Goal: Information Seeking & Learning: Learn about a topic

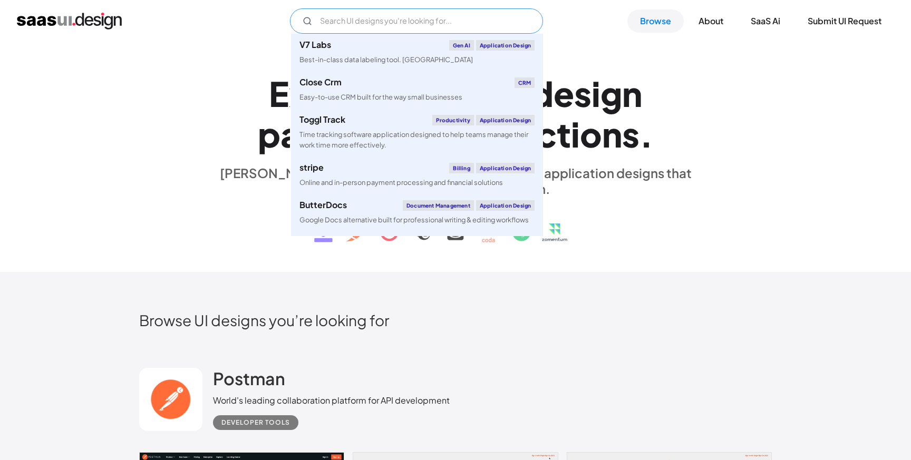
click at [345, 17] on input "Email Form" at bounding box center [416, 20] width 253 height 25
type input "hr"
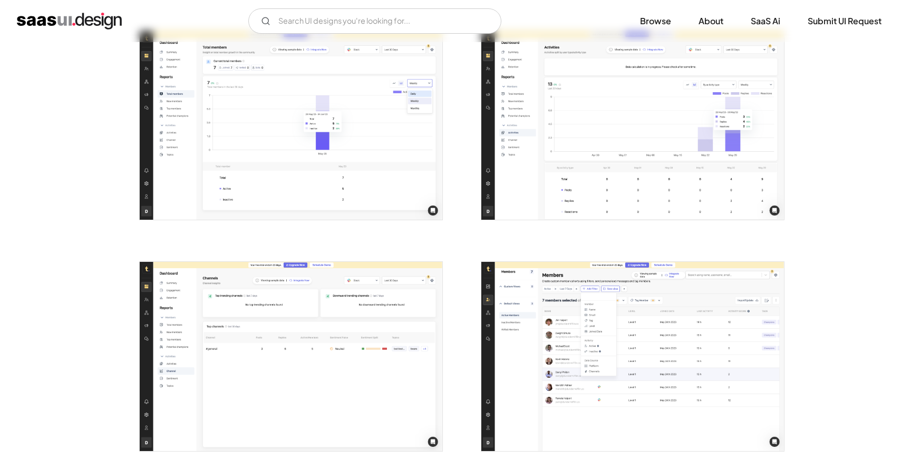
scroll to position [1374, 0]
click at [649, 24] on link "Browse" at bounding box center [656, 20] width 56 height 23
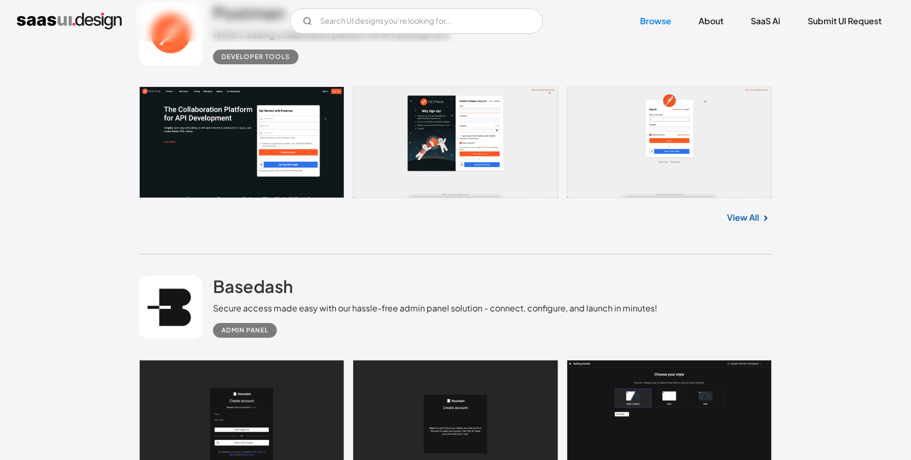
scroll to position [363, 0]
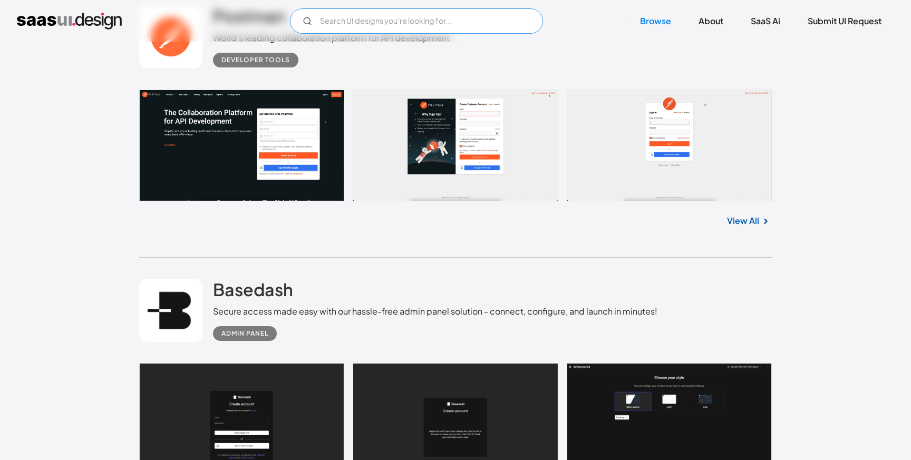
click at [345, 23] on input "Email Form" at bounding box center [416, 20] width 253 height 25
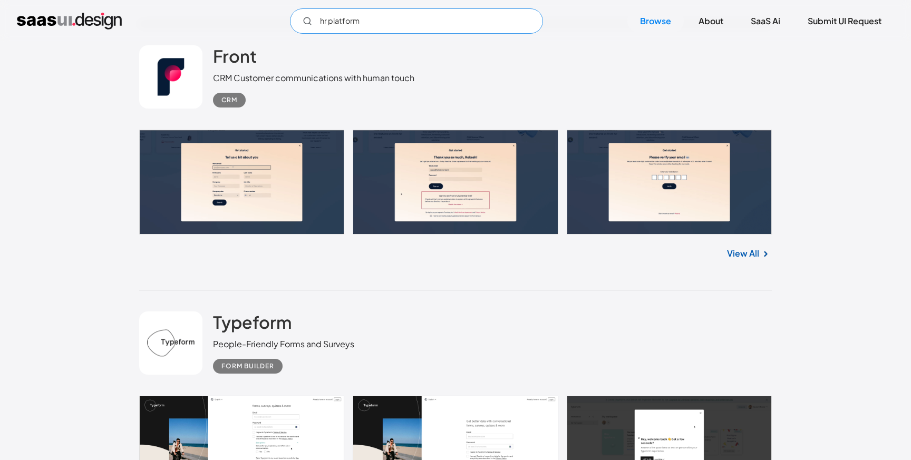
scroll to position [890, 0]
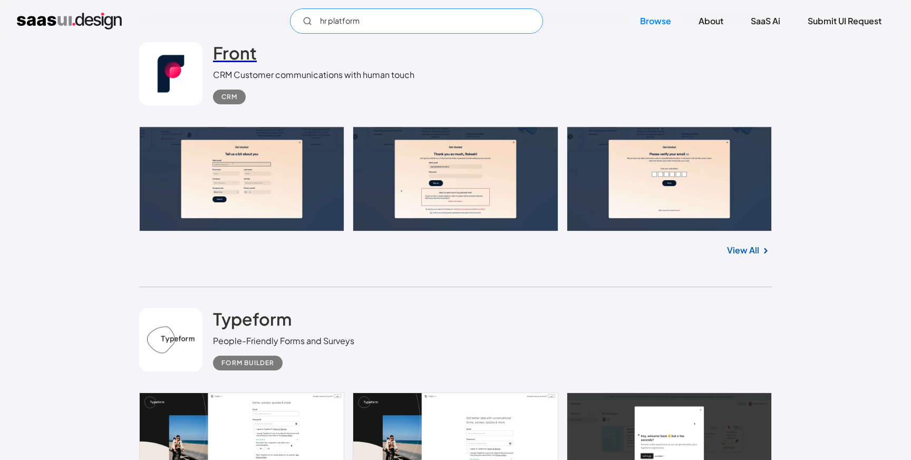
type input "hr platform"
click at [245, 61] on h2 "Front" at bounding box center [235, 52] width 44 height 21
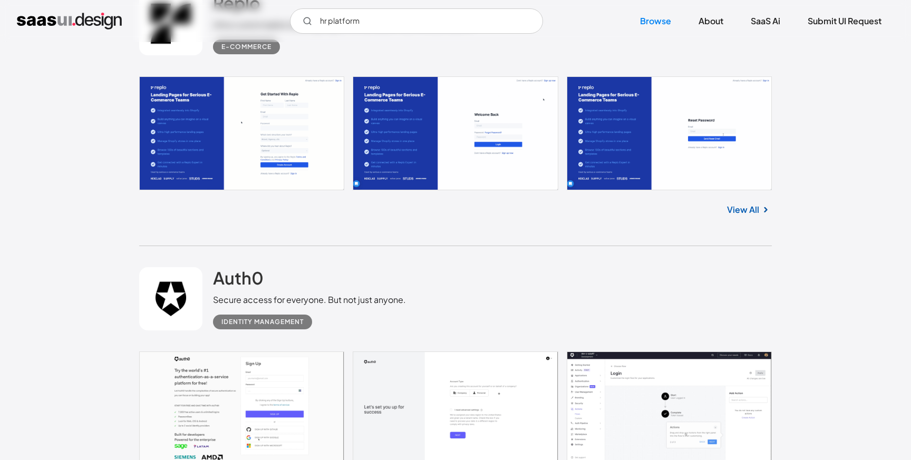
scroll to position [3009, 0]
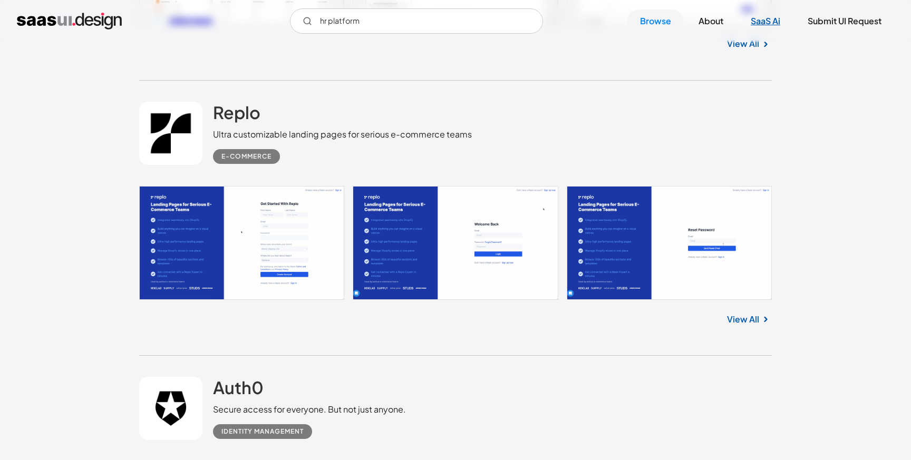
click at [775, 30] on link "SaaS Ai" at bounding box center [765, 20] width 55 height 23
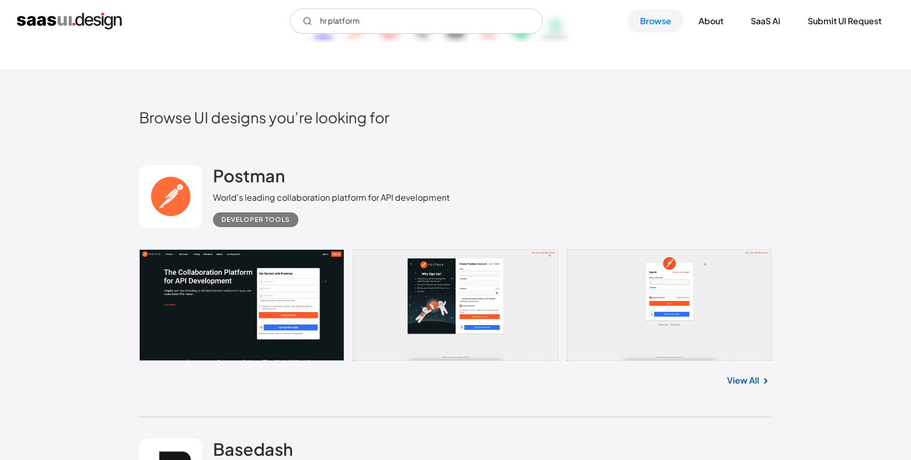
scroll to position [0, 0]
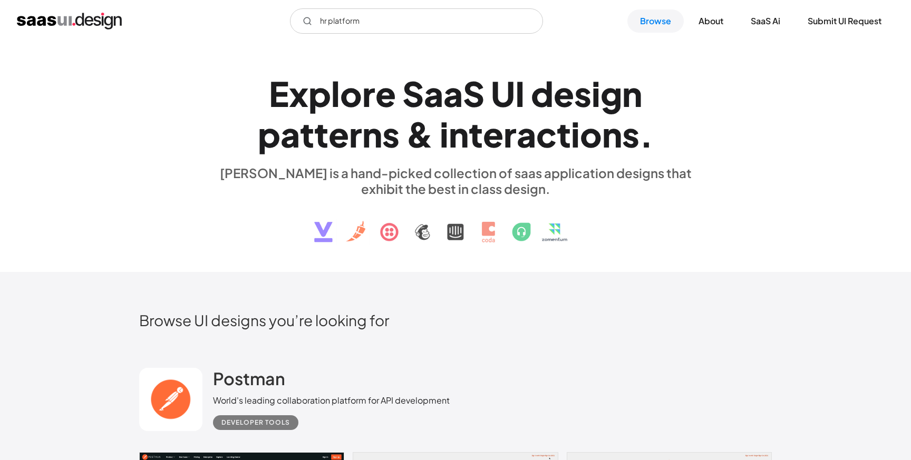
click at [415, 227] on img at bounding box center [456, 224] width 320 height 55
click at [366, 26] on input "hr platform" at bounding box center [416, 20] width 253 height 25
click at [365, 26] on input "hr platform" at bounding box center [416, 20] width 253 height 25
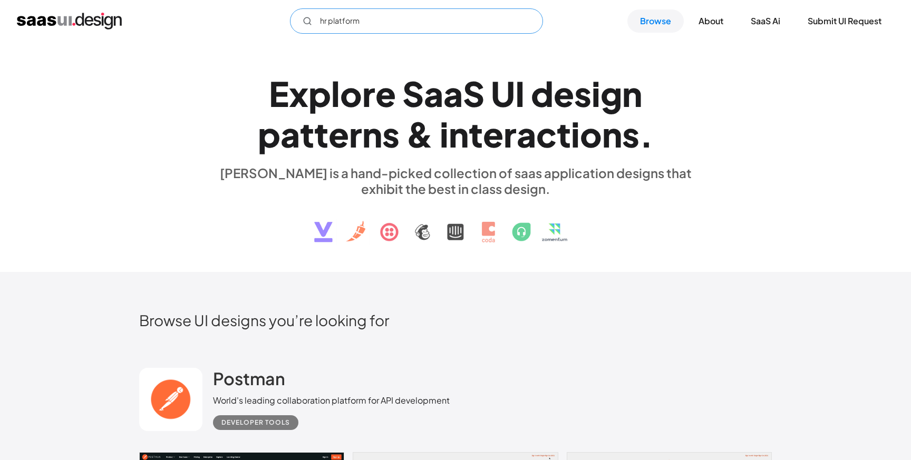
click at [365, 26] on input "hr platform" at bounding box center [416, 20] width 253 height 25
click at [649, 18] on link "Browse" at bounding box center [656, 20] width 56 height 23
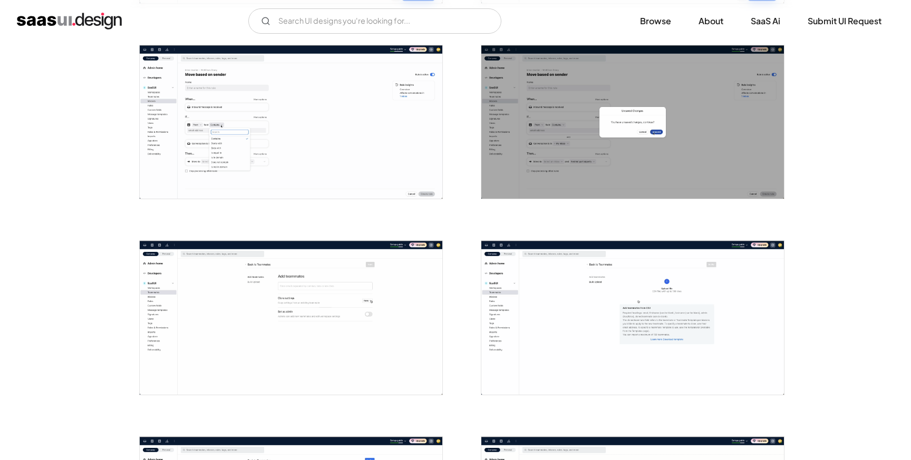
scroll to position [1019, 0]
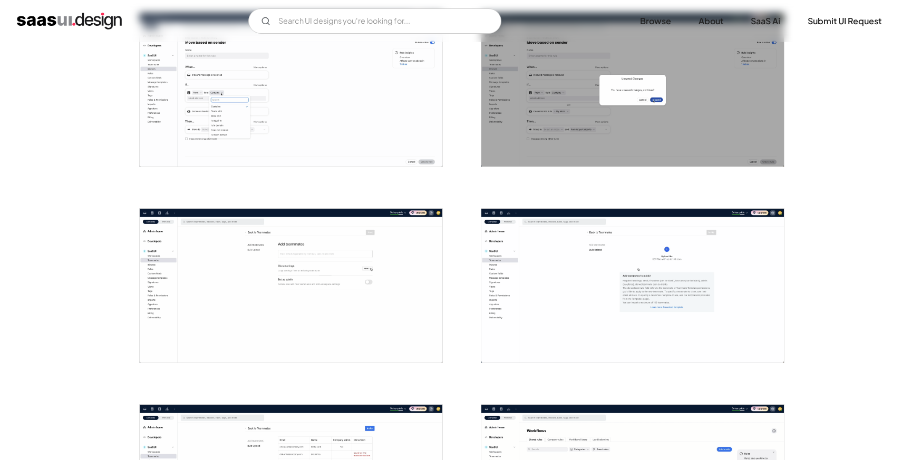
click at [375, 89] on img "open lightbox" at bounding box center [291, 90] width 303 height 154
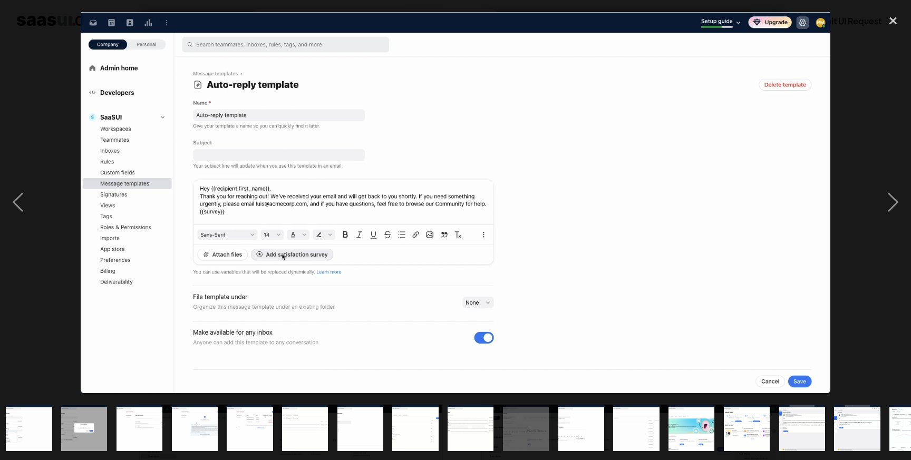
scroll to position [0, 479]
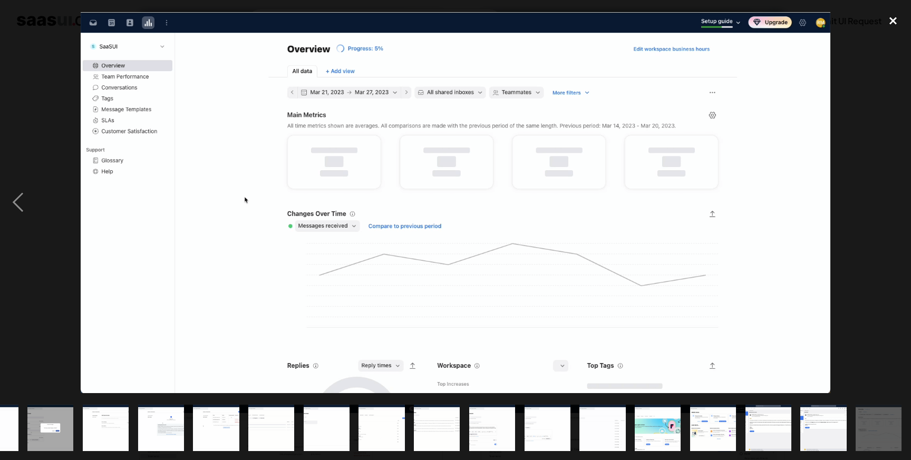
click at [899, 16] on div "close lightbox" at bounding box center [894, 20] width 36 height 23
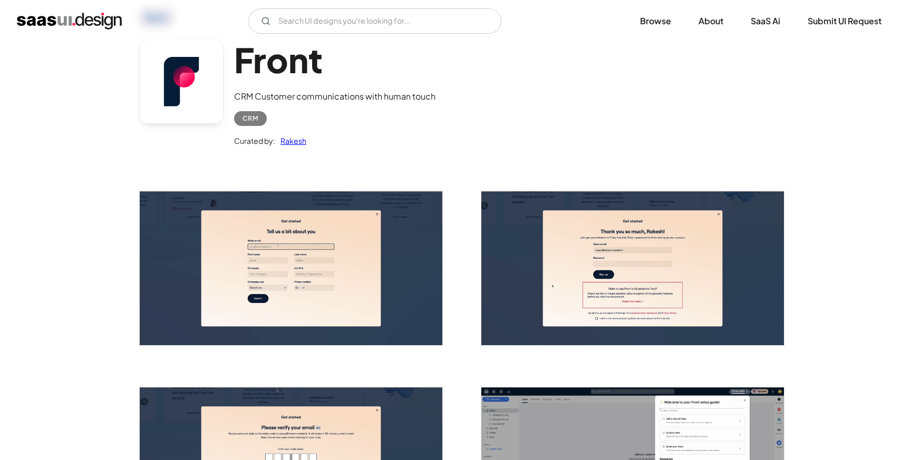
scroll to position [0, 0]
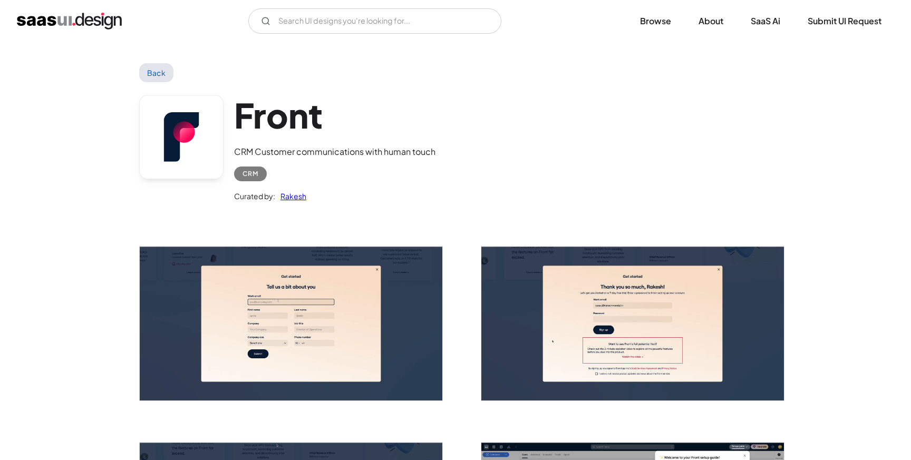
click at [160, 65] on link "Back" at bounding box center [156, 72] width 34 height 19
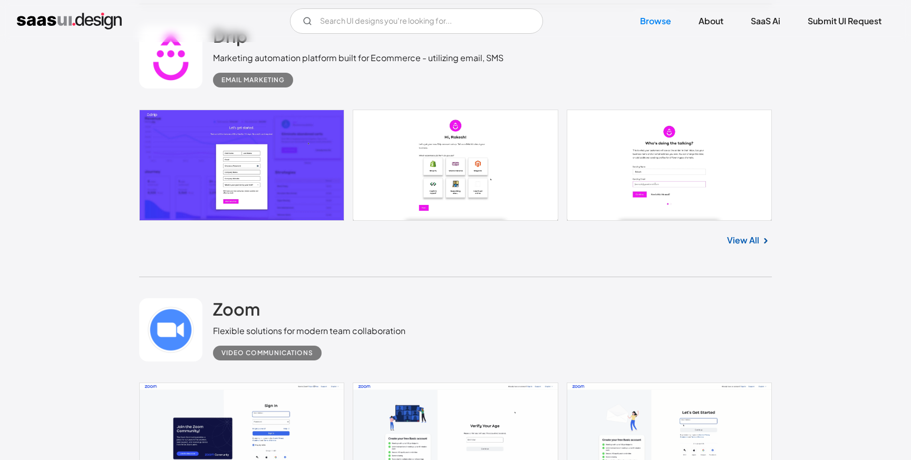
scroll to position [9603, 0]
click at [238, 46] on h2 "Drip" at bounding box center [230, 35] width 34 height 21
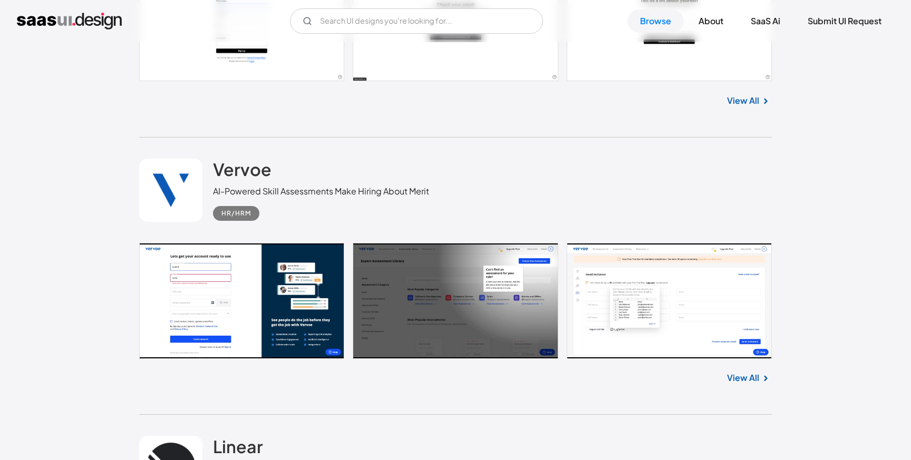
scroll to position [10311, 0]
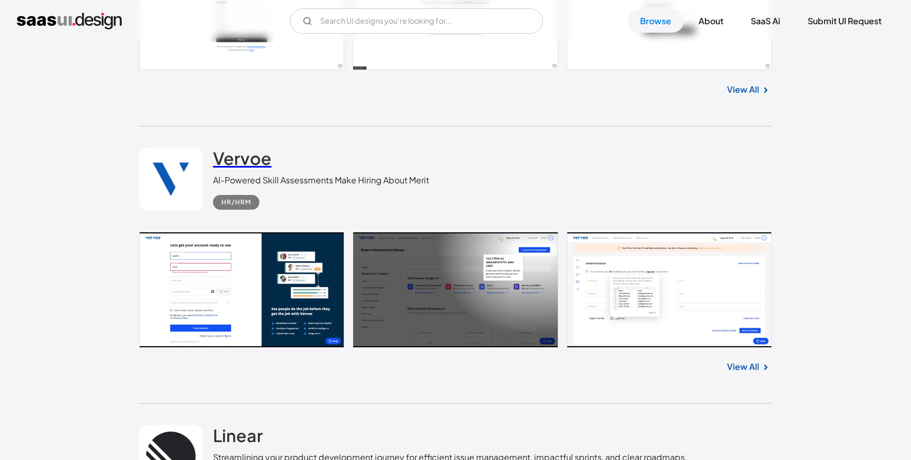
click at [239, 169] on h2 "Vervoe" at bounding box center [242, 158] width 59 height 21
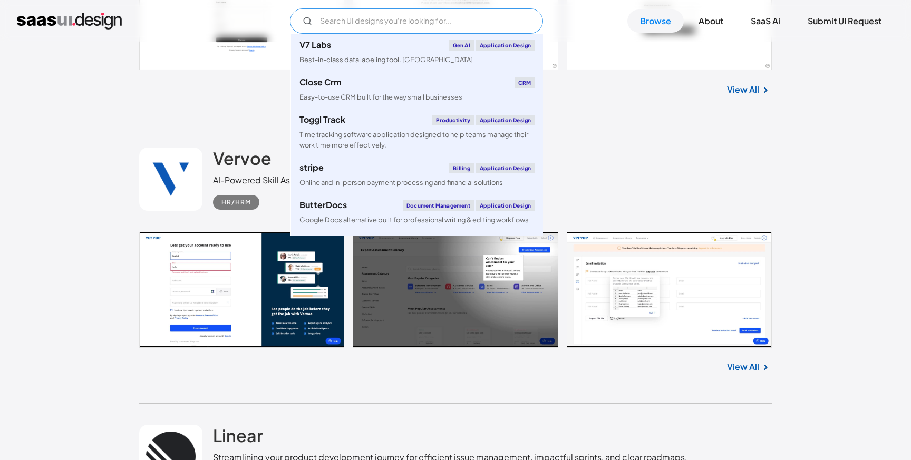
click at [379, 29] on input "Email Form" at bounding box center [416, 20] width 253 height 25
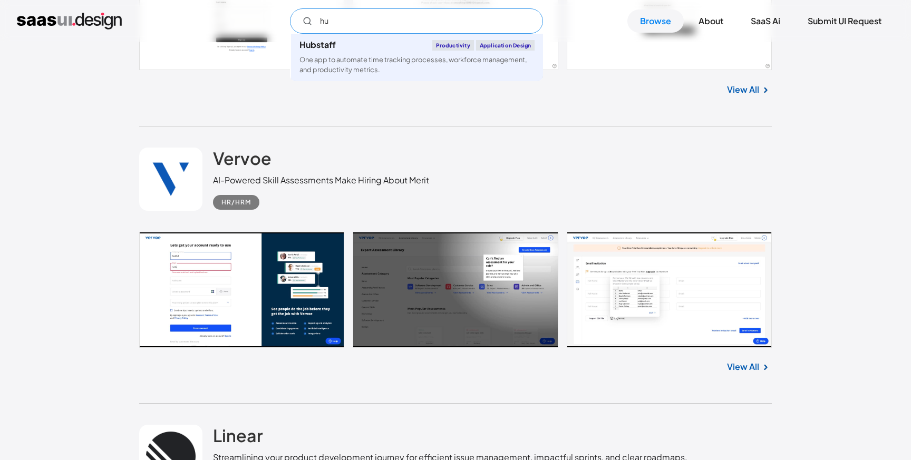
type input "h"
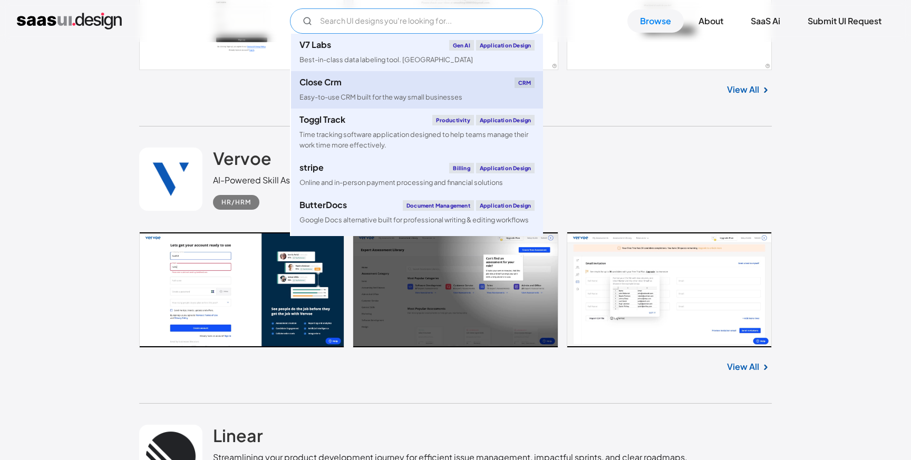
click at [523, 83] on div "CRM" at bounding box center [525, 83] width 21 height 11
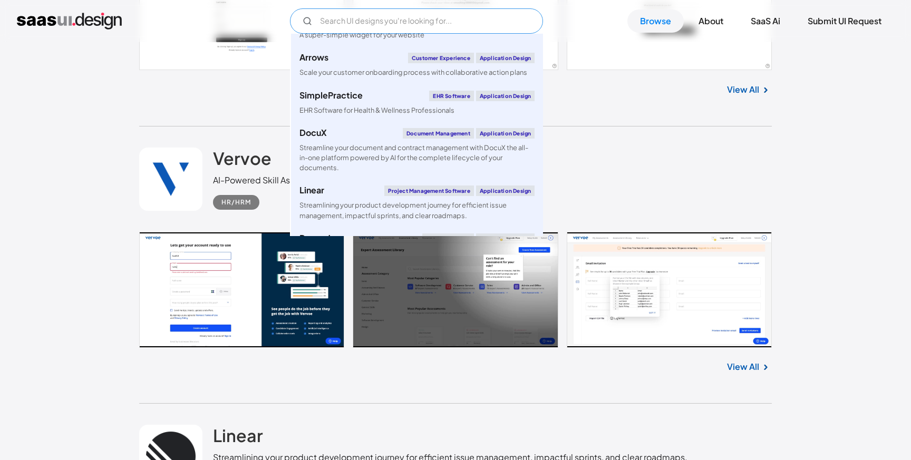
scroll to position [419, 0]
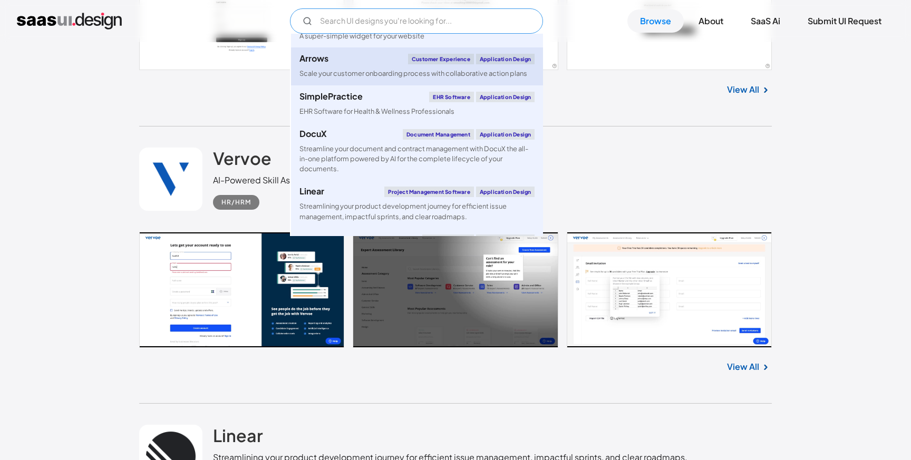
type input ";"
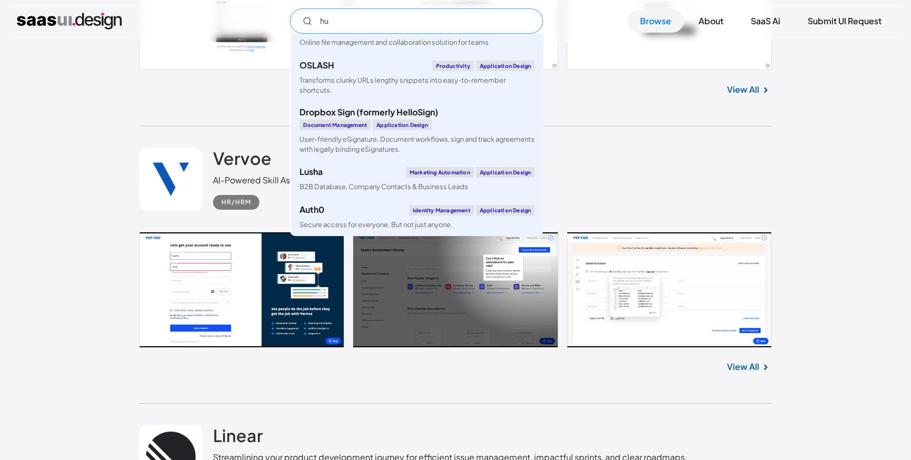
scroll to position [0, 0]
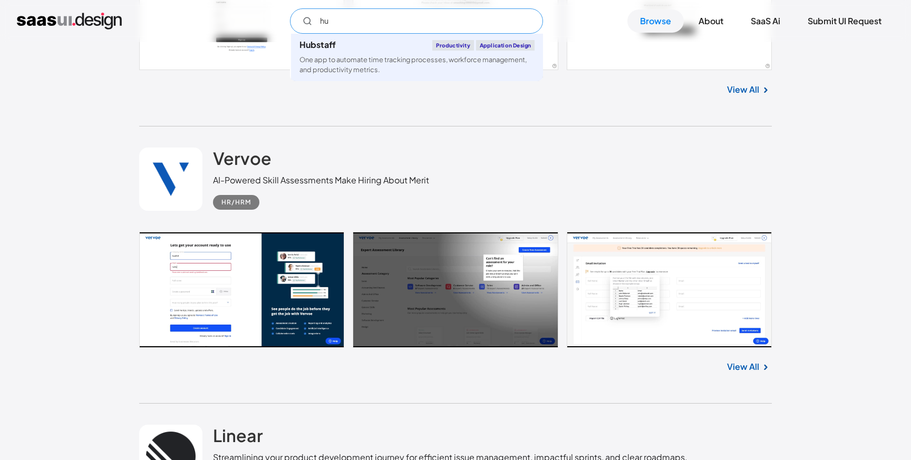
type input "h"
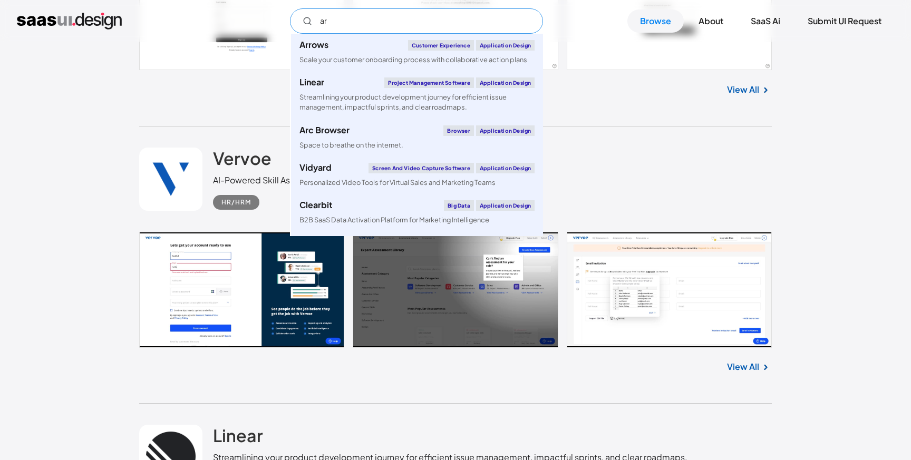
type input "arr"
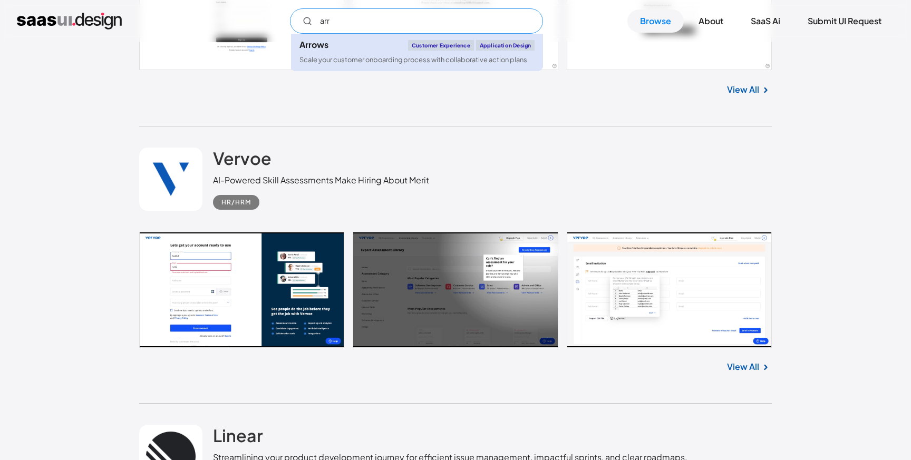
click at [411, 48] on div "Customer Experience" at bounding box center [441, 45] width 66 height 11
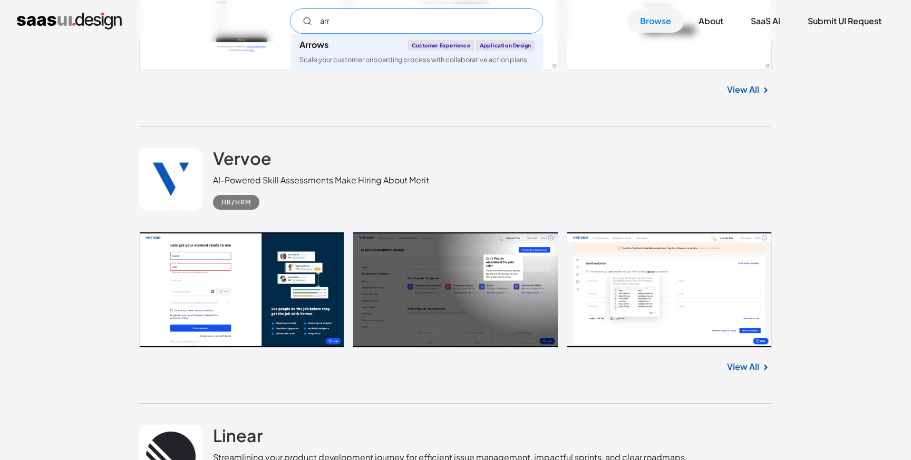
click at [357, 22] on input "arr" at bounding box center [416, 20] width 253 height 25
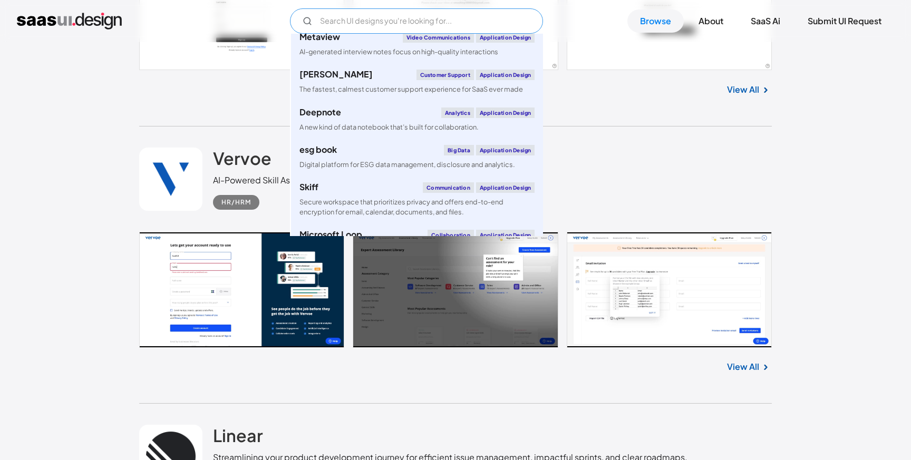
scroll to position [2724, 0]
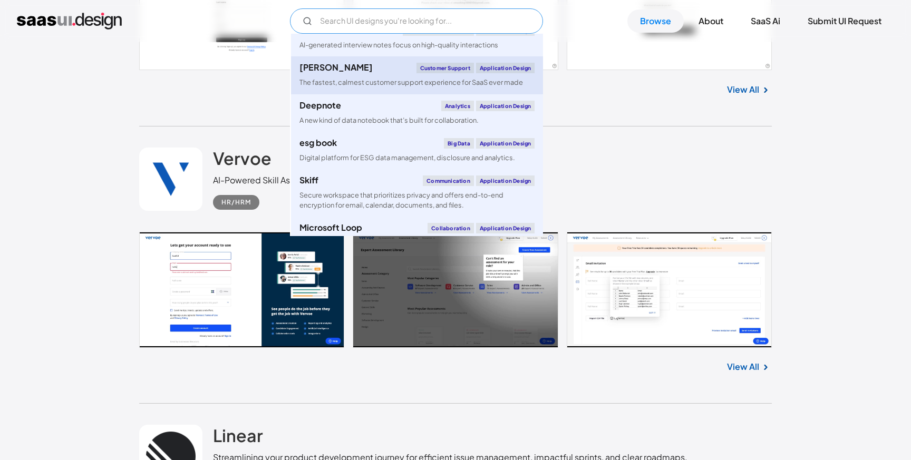
click at [387, 73] on div "Fernand Customer Support Application Design" at bounding box center [417, 68] width 235 height 11
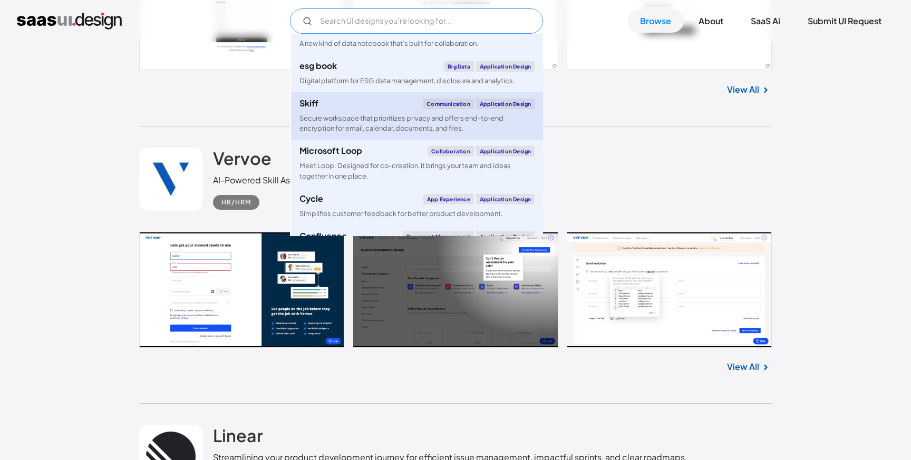
scroll to position [2821, 0]
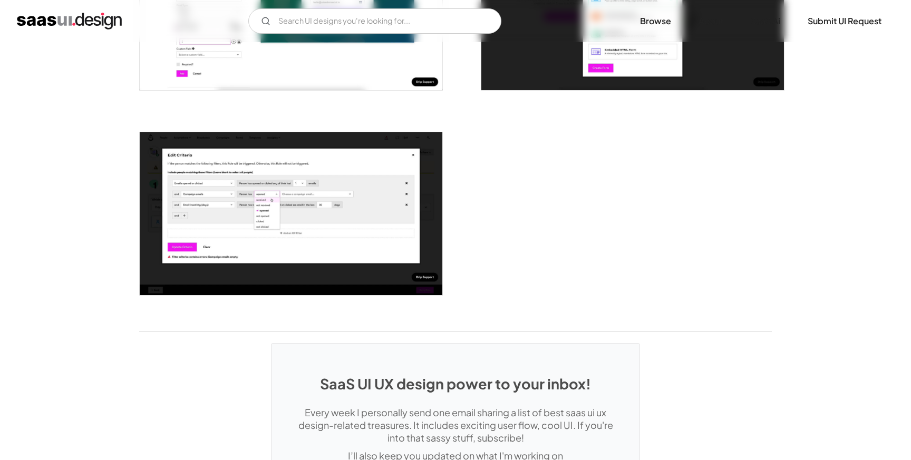
scroll to position [2615, 0]
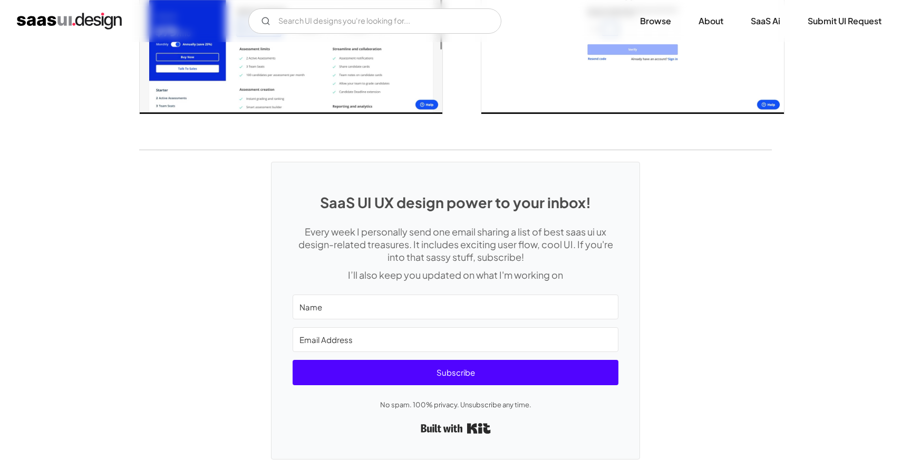
scroll to position [2250, 0]
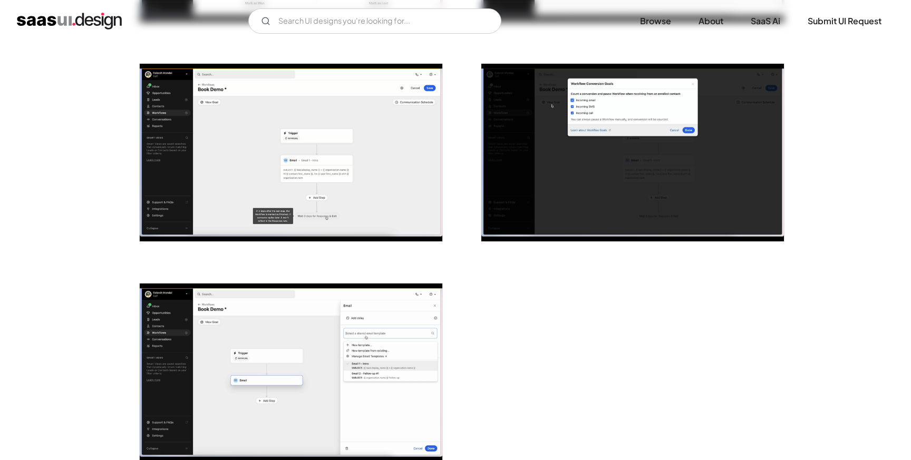
scroll to position [2768, 0]
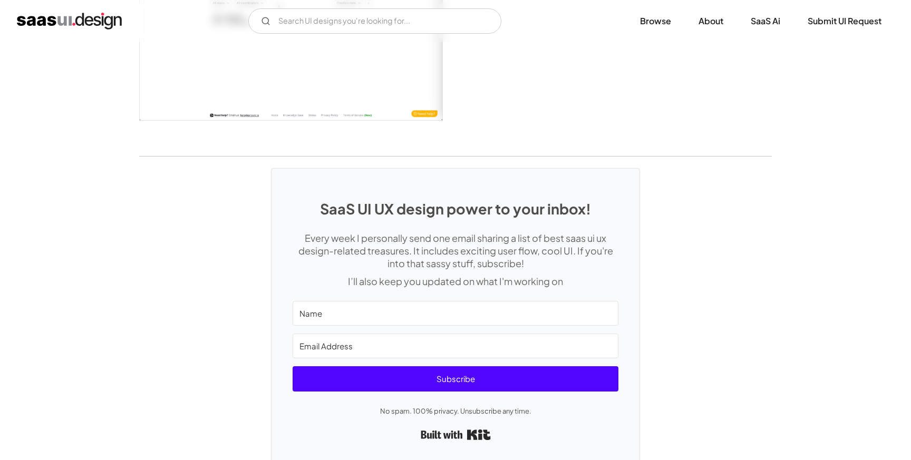
scroll to position [2387, 0]
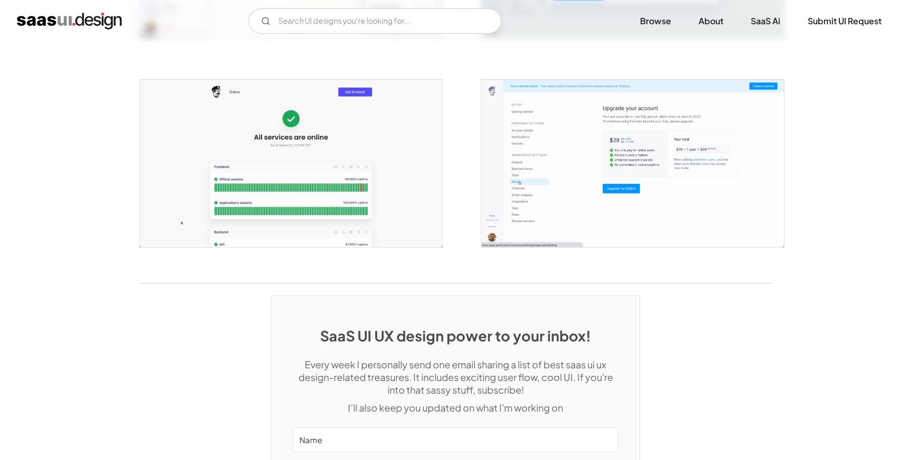
scroll to position [1984, 0]
